Goal: Check status

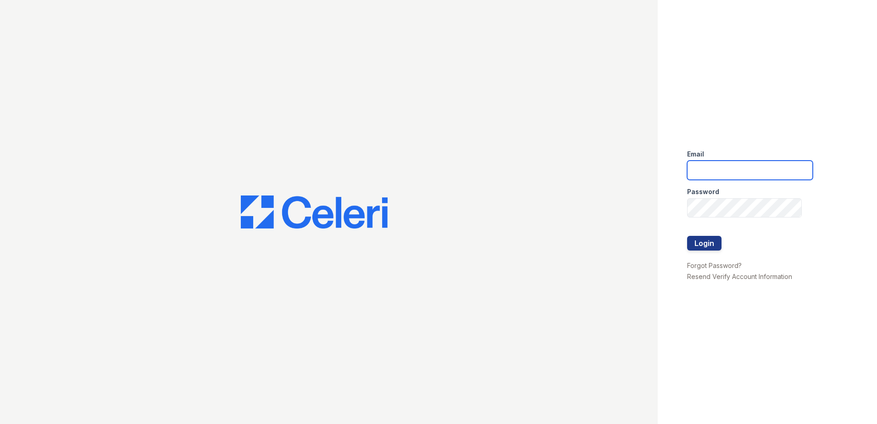
click at [727, 169] on input "email" at bounding box center [750, 170] width 126 height 19
type input "[EMAIL_ADDRESS][DOMAIN_NAME]"
click at [698, 240] on button "Login" at bounding box center [704, 243] width 34 height 15
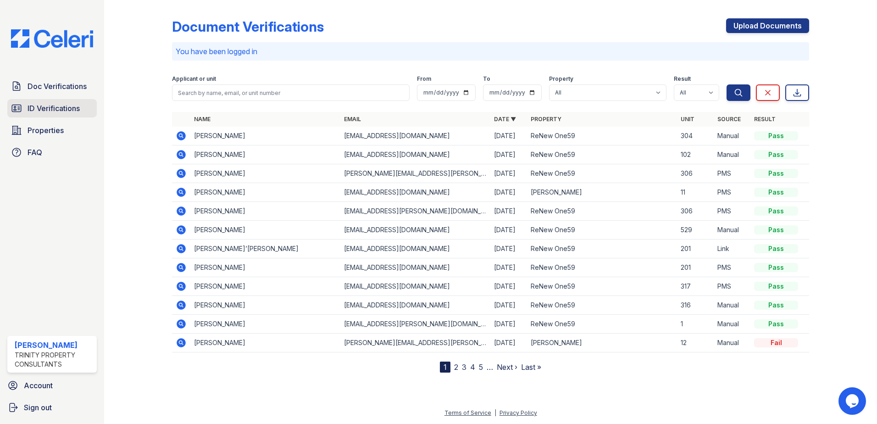
click at [61, 106] on span "ID Verifications" at bounding box center [54, 108] width 52 height 11
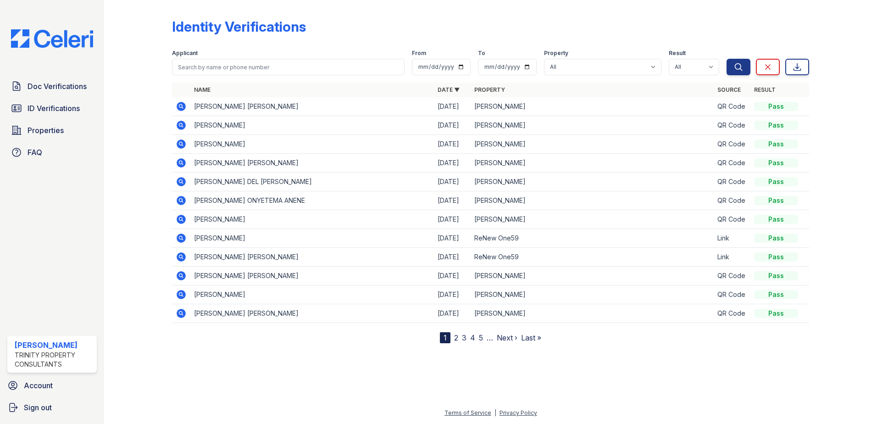
click at [61, 106] on span "ID Verifications" at bounding box center [54, 108] width 52 height 11
click at [179, 105] on icon at bounding box center [181, 106] width 9 height 9
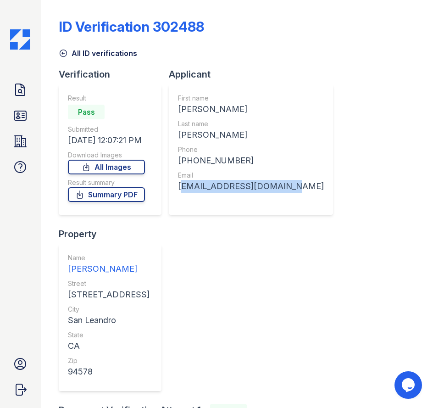
drag, startPoint x: 281, startPoint y: 185, endPoint x: 179, endPoint y: 187, distance: 101.9
click at [179, 187] on div "[EMAIL_ADDRESS][DOMAIN_NAME]" at bounding box center [251, 186] width 146 height 13
copy div "[EMAIL_ADDRESS][DOMAIN_NAME]"
